Goal: Find specific page/section: Find specific page/section

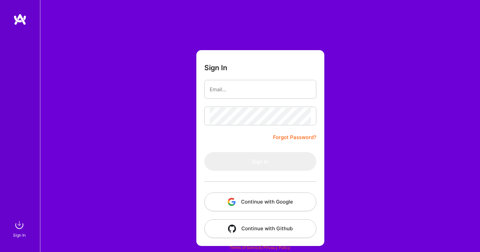
click at [258, 203] on button "Continue with Google" at bounding box center [261, 201] width 112 height 19
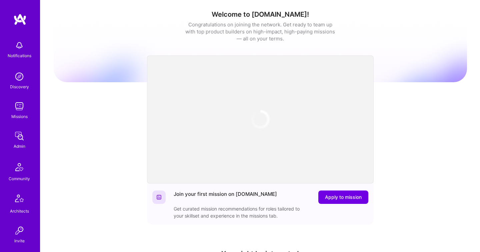
scroll to position [197, 0]
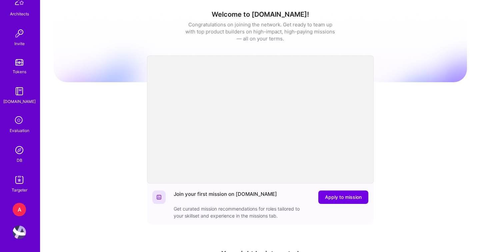
click at [23, 143] on img at bounding box center [19, 149] width 13 height 13
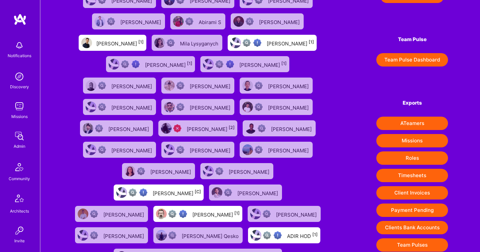
scroll to position [79, 0]
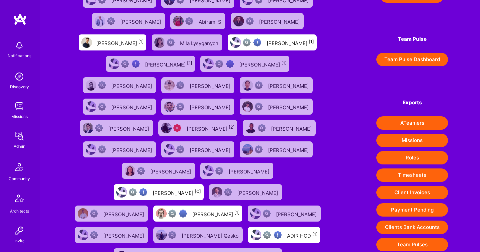
click at [426, 192] on button "Client Invoices" at bounding box center [413, 191] width 72 height 13
